Goal: Task Accomplishment & Management: Manage account settings

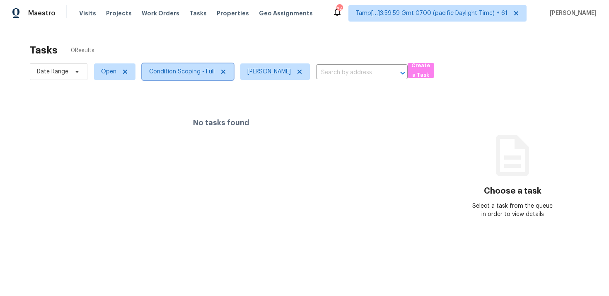
click at [161, 68] on span "Condition Scoping - Full" at bounding box center [181, 72] width 65 height 8
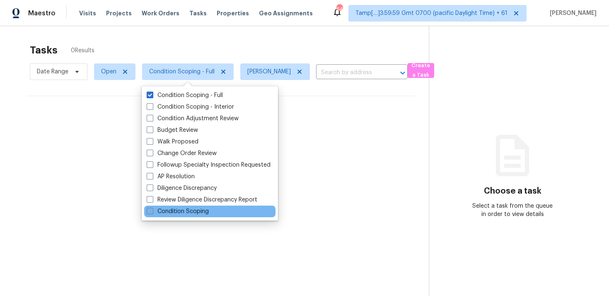
click at [176, 209] on label "Condition Scoping" at bounding box center [178, 211] width 62 height 8
click at [152, 209] on input "Condition Scoping" at bounding box center [149, 209] width 5 height 5
checkbox input "true"
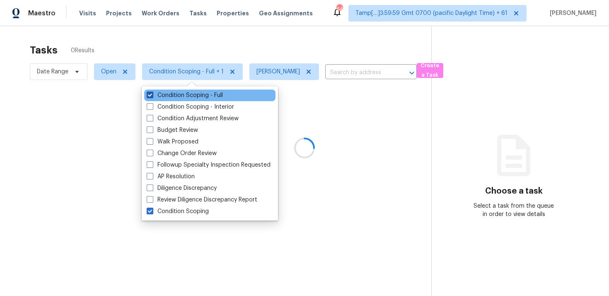
click at [183, 97] on label "Condition Scoping - Full" at bounding box center [185, 95] width 76 height 8
click at [152, 97] on input "Condition Scoping - Full" at bounding box center [149, 93] width 5 height 5
checkbox input "false"
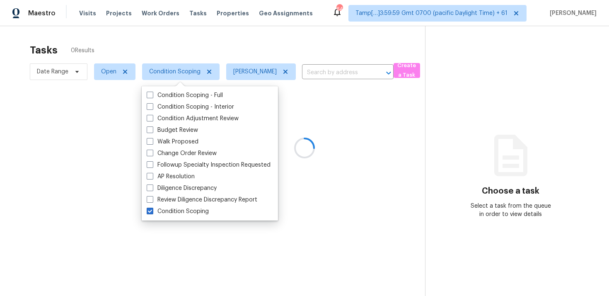
click at [203, 42] on div at bounding box center [304, 148] width 609 height 296
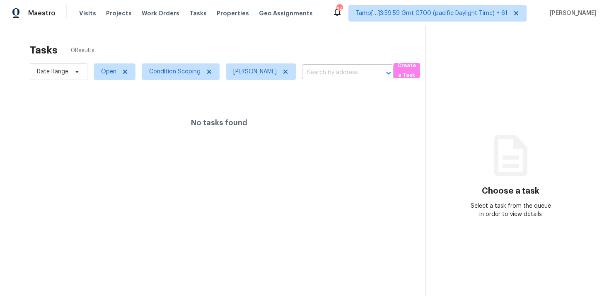
click at [337, 66] on input "text" at bounding box center [336, 72] width 68 height 13
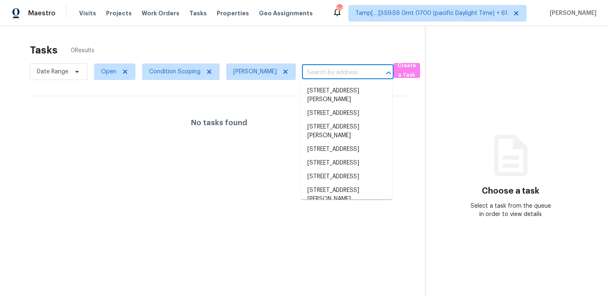
paste input "[STREET_ADDRESS]"
type input "[STREET_ADDRESS]"
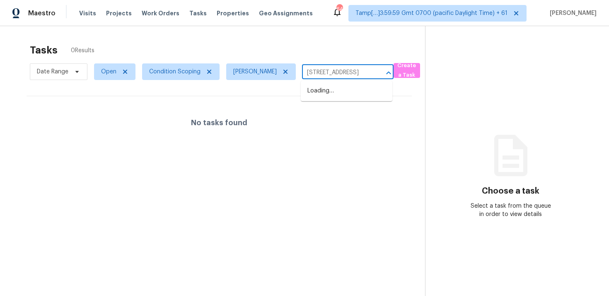
scroll to position [0, 48]
click at [338, 86] on li "[STREET_ADDRESS]" at bounding box center [347, 91] width 92 height 14
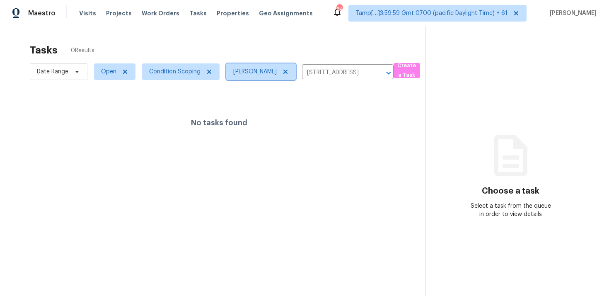
click at [285, 74] on icon at bounding box center [285, 71] width 7 height 7
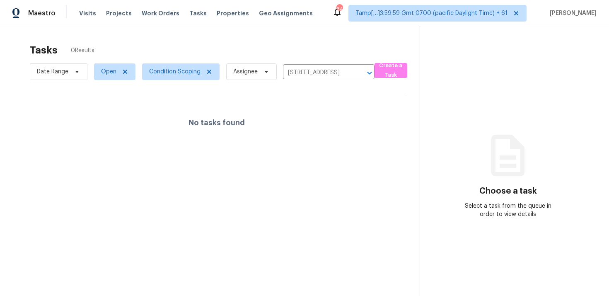
click at [276, 40] on div "Tasks 0 Results" at bounding box center [225, 50] width 390 height 22
click at [109, 69] on span "Open" at bounding box center [108, 72] width 15 height 8
click at [122, 109] on label "Closed" at bounding box center [114, 107] width 30 height 8
click at [104, 108] on input "Closed" at bounding box center [101, 105] width 5 height 5
checkbox input "true"
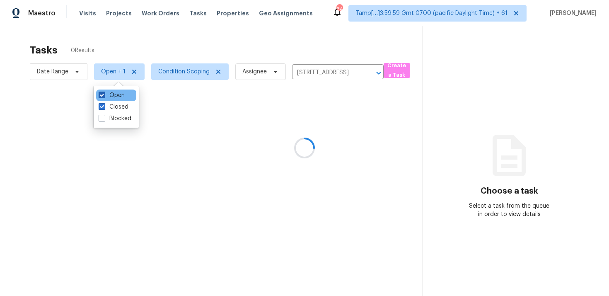
click at [121, 95] on label "Open" at bounding box center [112, 95] width 26 height 8
click at [104, 95] on input "Open" at bounding box center [101, 93] width 5 height 5
checkbox input "false"
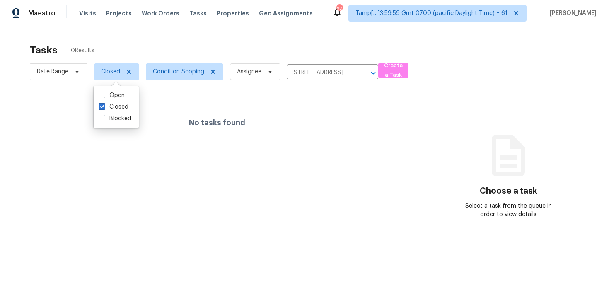
click at [159, 49] on div "Tasks 0 Results" at bounding box center [225, 50] width 391 height 22
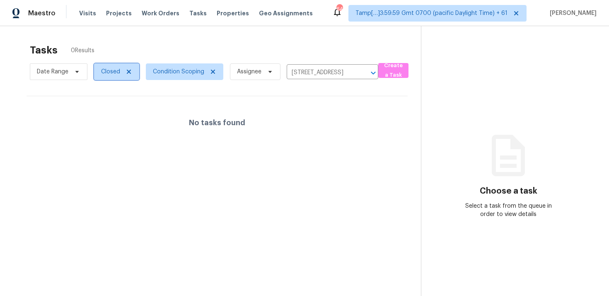
click at [112, 69] on span "Closed" at bounding box center [110, 72] width 19 height 8
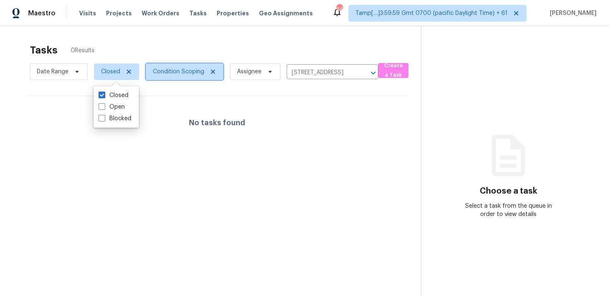
click at [170, 71] on span "Condition Scoping" at bounding box center [178, 72] width 51 height 8
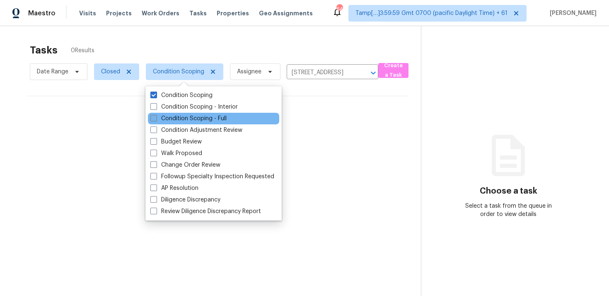
click at [180, 116] on label "Condition Scoping - Full" at bounding box center [188, 118] width 76 height 8
click at [156, 116] on input "Condition Scoping - Full" at bounding box center [152, 116] width 5 height 5
checkbox input "true"
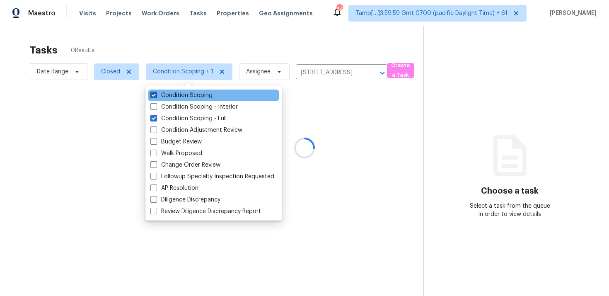
click at [178, 95] on label "Condition Scoping" at bounding box center [181, 95] width 62 height 8
click at [156, 95] on input "Condition Scoping" at bounding box center [152, 93] width 5 height 5
checkbox input "false"
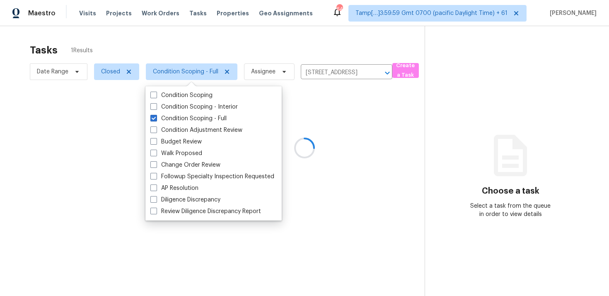
click at [186, 41] on div at bounding box center [304, 148] width 609 height 296
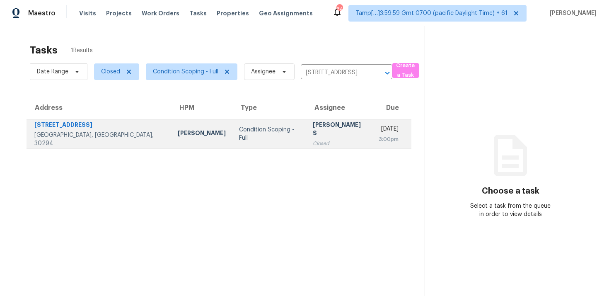
click at [232, 120] on td "Condition Scoping - Full" at bounding box center [269, 133] width 74 height 29
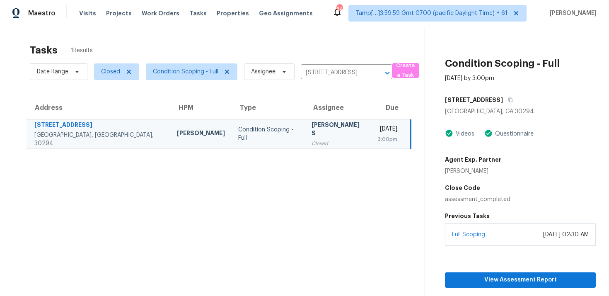
scroll to position [33, 0]
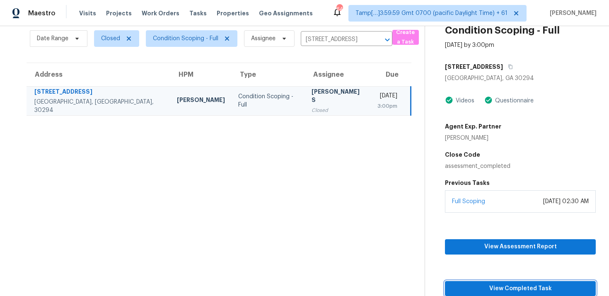
click at [504, 285] on span "View Completed Task" at bounding box center [521, 288] width 138 height 10
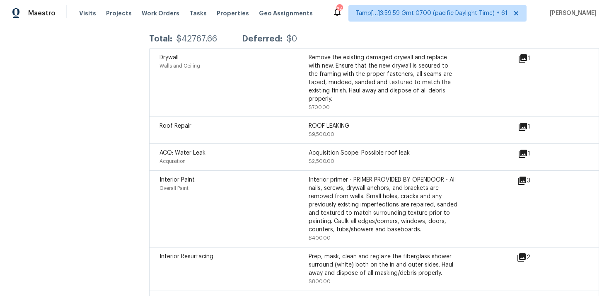
scroll to position [1006, 0]
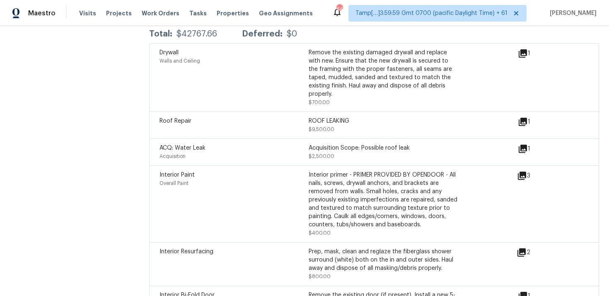
click at [522, 118] on icon at bounding box center [523, 122] width 8 height 8
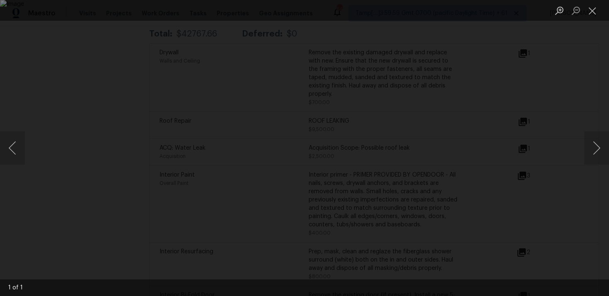
click at [586, 61] on div "Lightbox" at bounding box center [304, 148] width 609 height 296
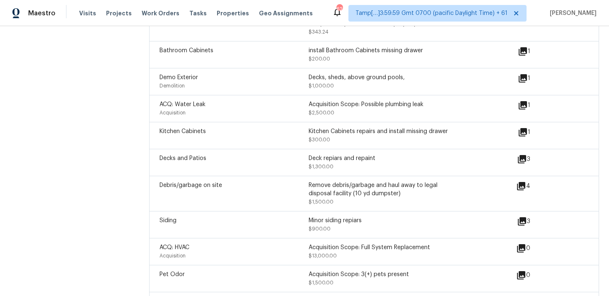
scroll to position [1294, 0]
